Goal: Task Accomplishment & Management: Manage account settings

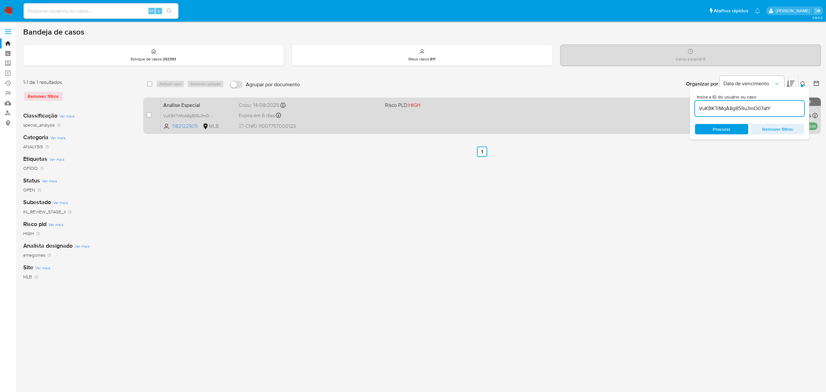
click at [322, 106] on div "Criou: [DATE] Criou: [DATE] 15:00:22" at bounding box center [309, 105] width 141 height 7
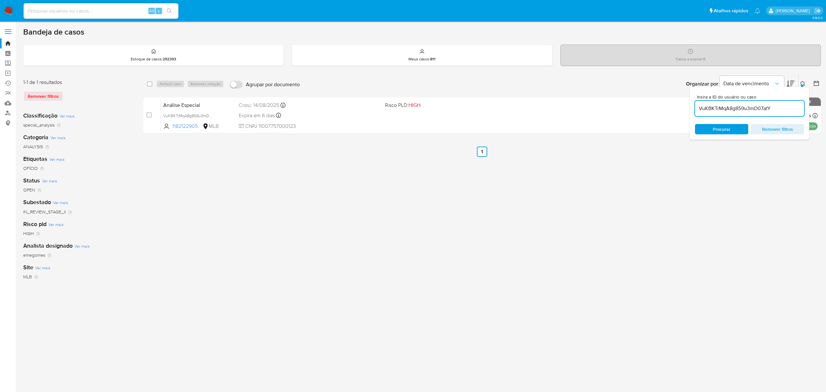
click at [717, 110] on input "VuKBKTrMqA8g859u3mD07atY" at bounding box center [749, 108] width 109 height 8
paste input "qyDO7sSabC7OkFMLGi8nt2dF"
type input "qyDO7sSabC7OkFMLGi8nt2dF"
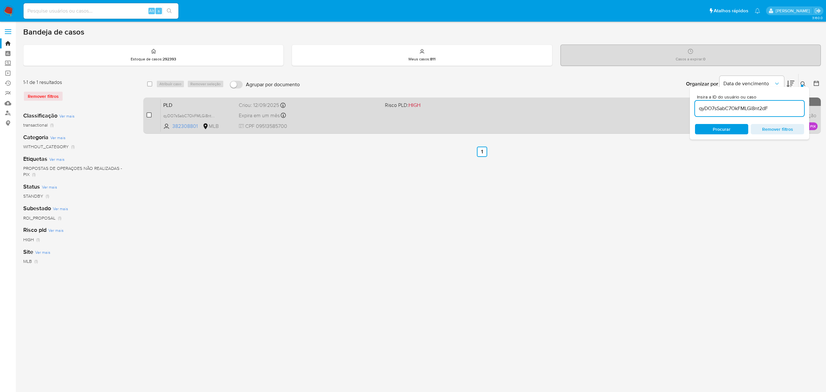
click at [150, 116] on input "checkbox" at bounding box center [148, 114] width 5 height 5
checkbox input "true"
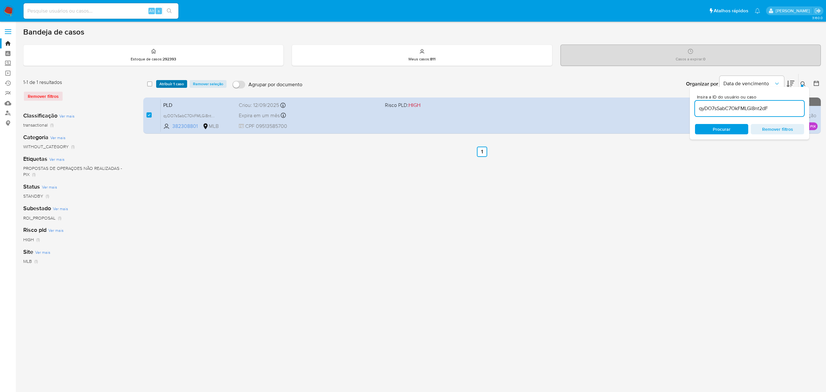
click at [175, 81] on span "Atribuir 1 caso" at bounding box center [171, 84] width 25 height 6
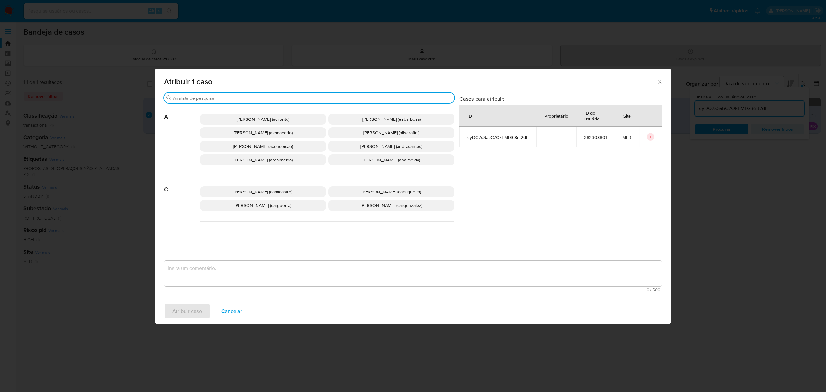
click at [226, 97] on input "Buscar" at bounding box center [312, 98] width 279 height 6
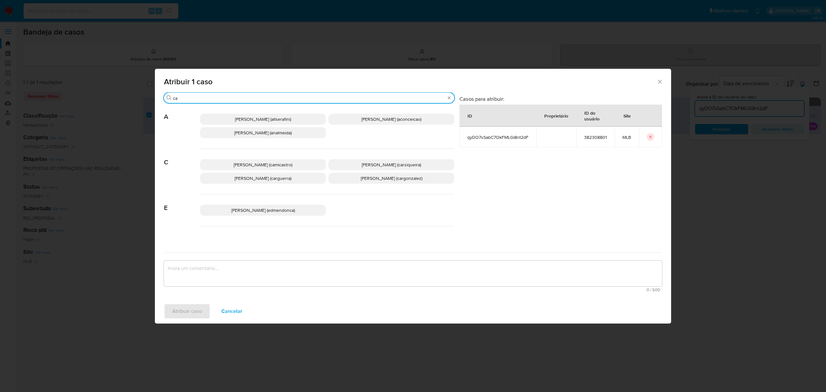
type input "ca"
click at [287, 178] on span "[PERSON_NAME] (carguerra)" at bounding box center [263, 178] width 57 height 6
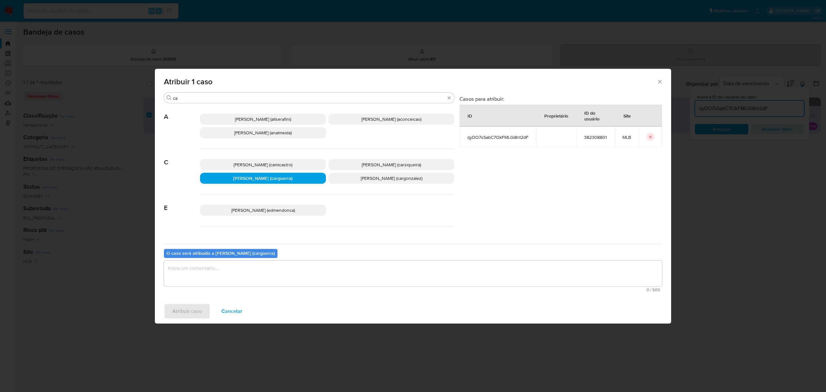
click at [236, 270] on textarea "assign-modal" at bounding box center [413, 273] width 498 height 26
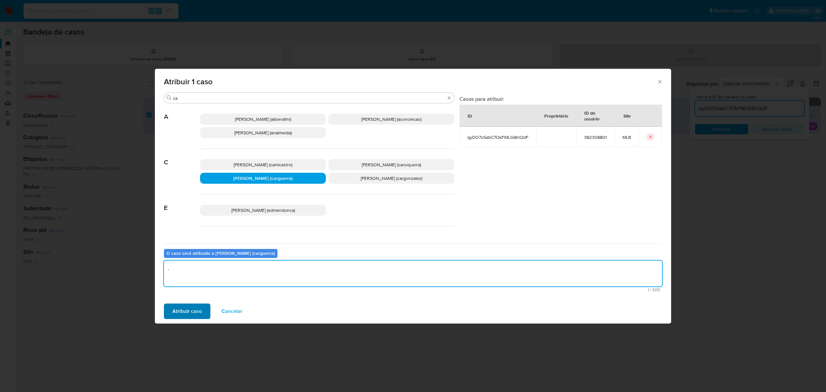
type textarea "."
click at [186, 309] on span "Atribuir caso" at bounding box center [187, 311] width 30 height 14
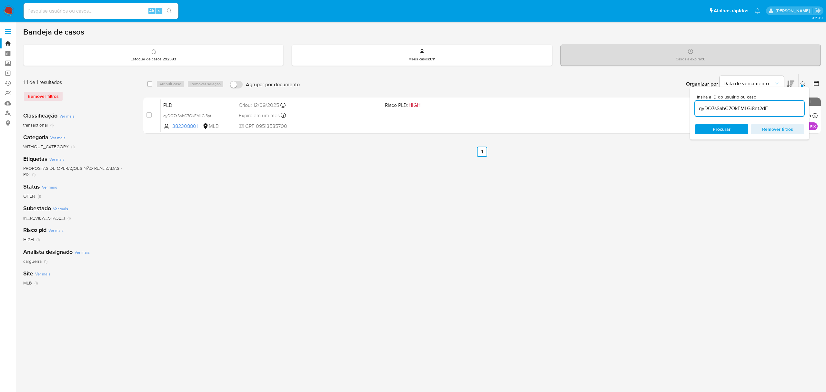
click at [91, 7] on input at bounding box center [101, 11] width 155 height 8
paste input "1ptbND9fyCFss2dZx2AqUMZQ"
type input "1ptbND9fyCFss2dZx2AqUMZQ"
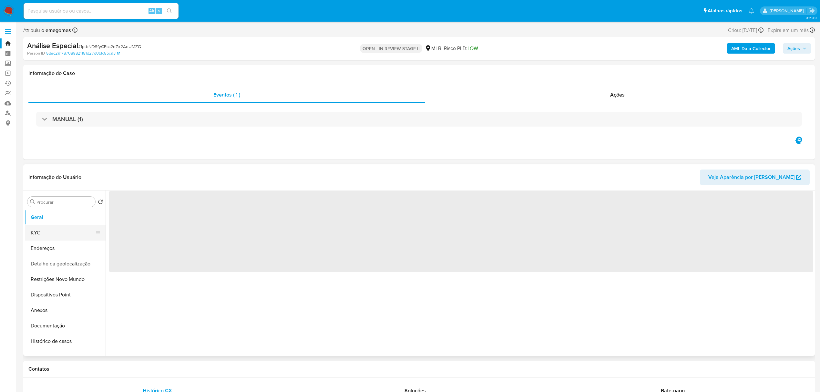
click at [46, 238] on button "KYC" at bounding box center [63, 232] width 76 height 15
select select "10"
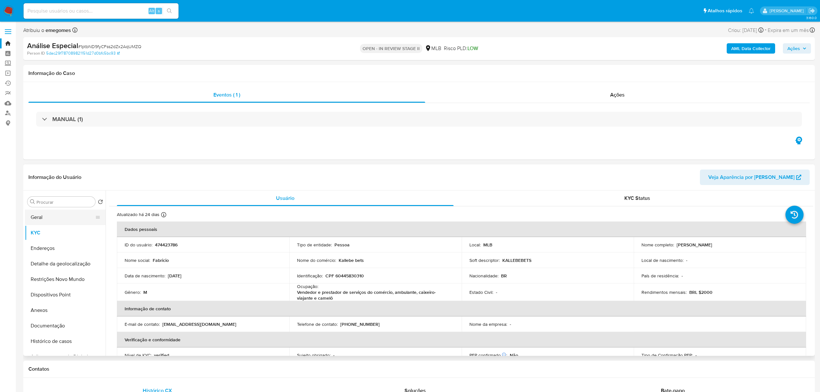
click at [54, 216] on button "Geral" at bounding box center [63, 216] width 76 height 15
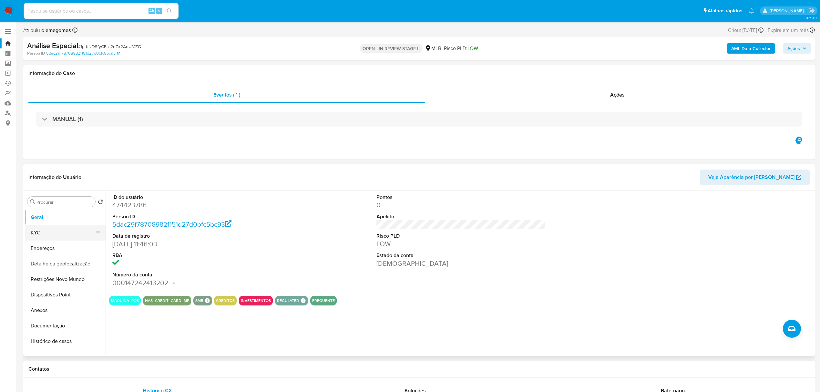
click at [57, 236] on button "KYC" at bounding box center [63, 232] width 76 height 15
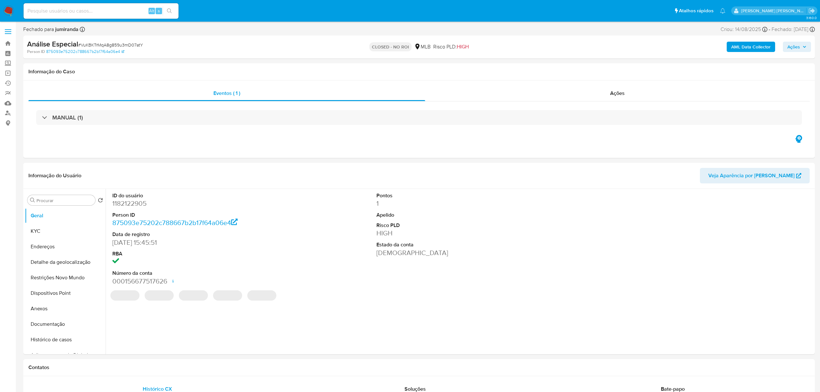
select select "10"
drag, startPoint x: 146, startPoint y: 47, endPoint x: 81, endPoint y: 46, distance: 64.9
click at [81, 46] on div "Análise Especial # VuKBKTrMqA8g859u3mD07atY" at bounding box center [156, 44] width 259 height 10
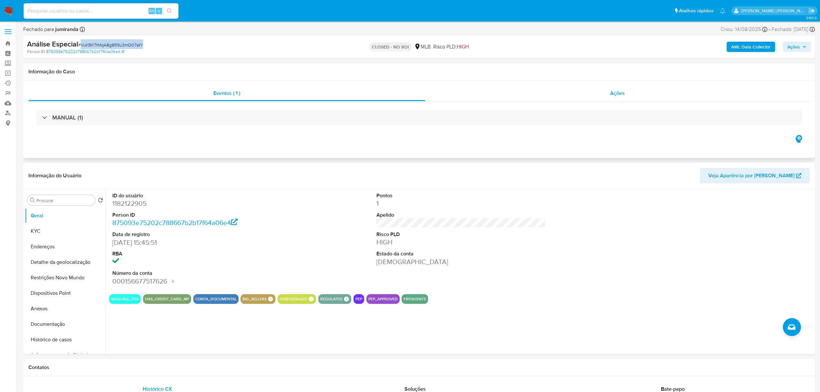
click at [625, 94] on div "Ações" at bounding box center [617, 93] width 384 height 15
